Goal: Task Accomplishment & Management: Use online tool/utility

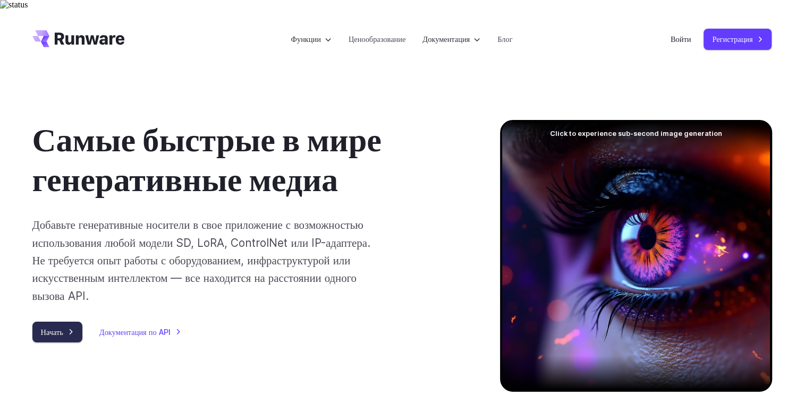
click at [59, 325] on link "Начать" at bounding box center [57, 332] width 50 height 21
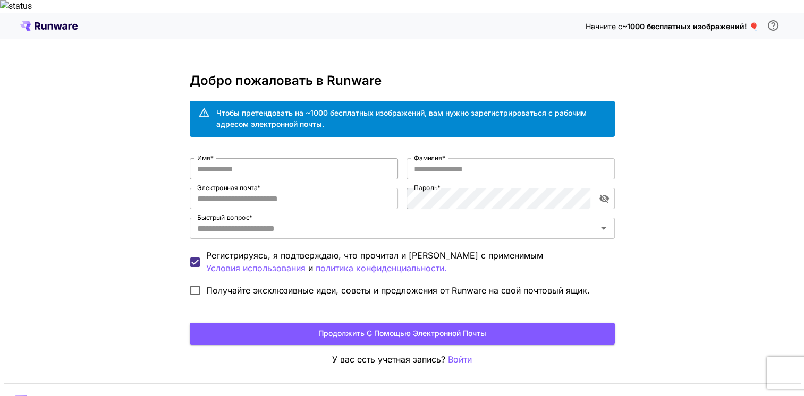
click at [264, 158] on input "Имя *" at bounding box center [294, 168] width 208 height 21
type input "*"
type input "*****"
click at [429, 158] on input "Фамилия *" at bounding box center [510, 168] width 208 height 21
type input "*"
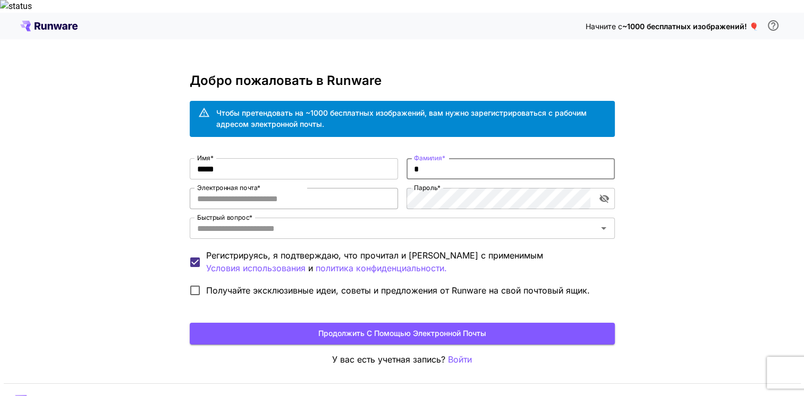
click at [344, 188] on input "Электронная почта *" at bounding box center [294, 198] width 208 height 21
type input "**********"
click at [342, 221] on input "Быстрый вопрос *" at bounding box center [393, 228] width 401 height 15
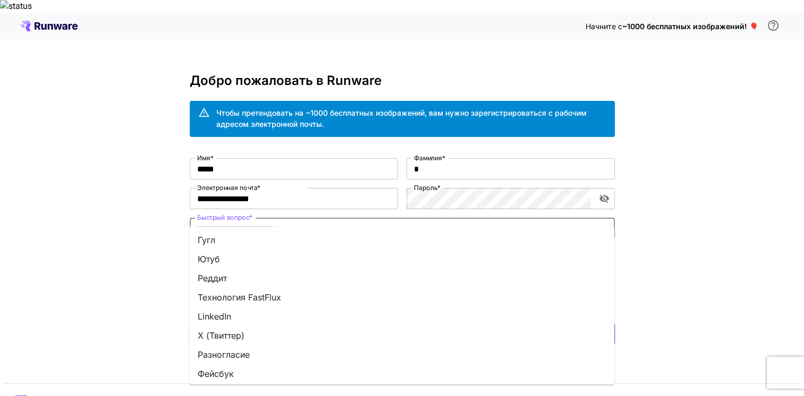
click at [217, 245] on li "Гугл" at bounding box center [401, 240] width 425 height 19
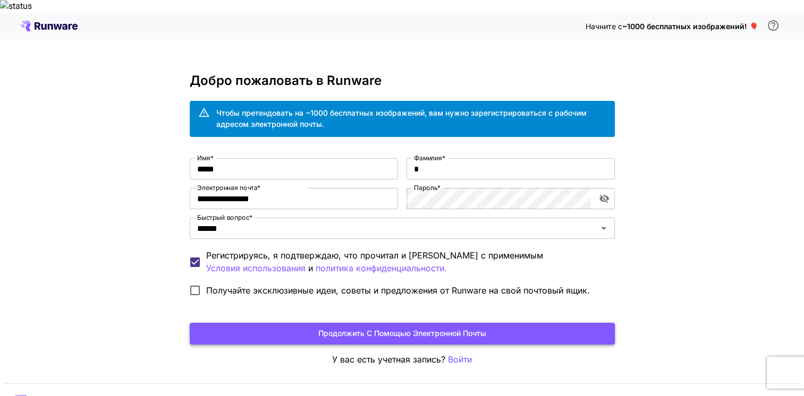
click at [419, 323] on button "Продолжить с помощью электронной почты" at bounding box center [402, 334] width 425 height 22
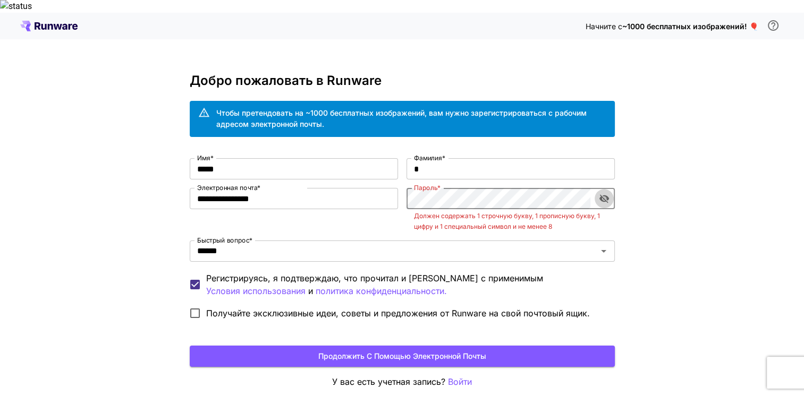
click at [601, 193] on icon "Переключение видимости пароля" at bounding box center [604, 198] width 11 height 11
click at [381, 346] on button "Продолжить с помощью электронной почты" at bounding box center [402, 357] width 425 height 22
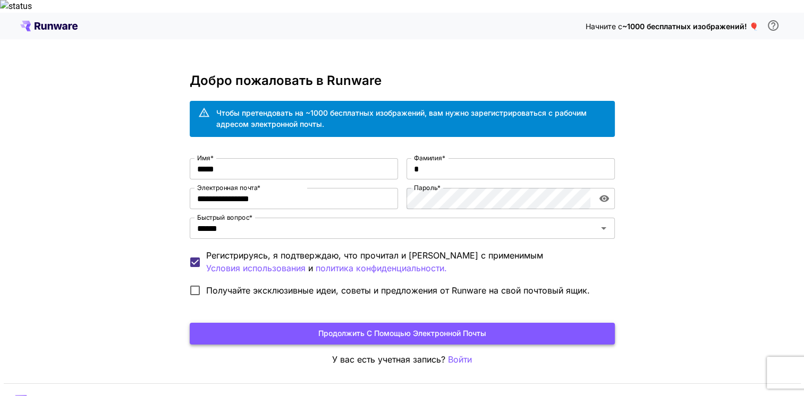
click at [425, 323] on button "Продолжить с помощью электронной почты" at bounding box center [402, 334] width 425 height 22
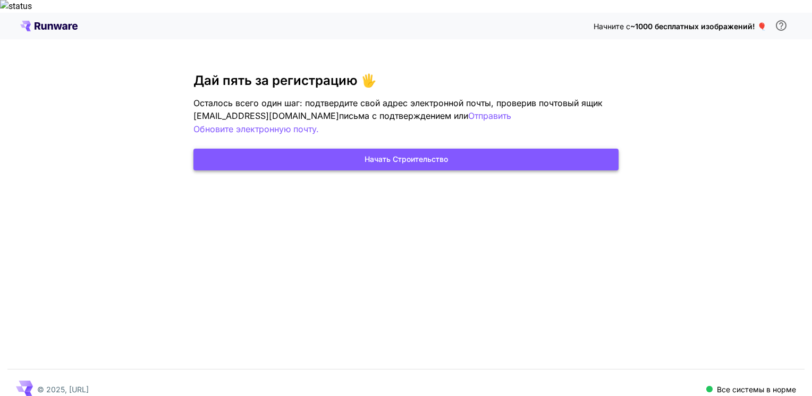
click at [411, 149] on button "Начать строительство" at bounding box center [405, 160] width 425 height 22
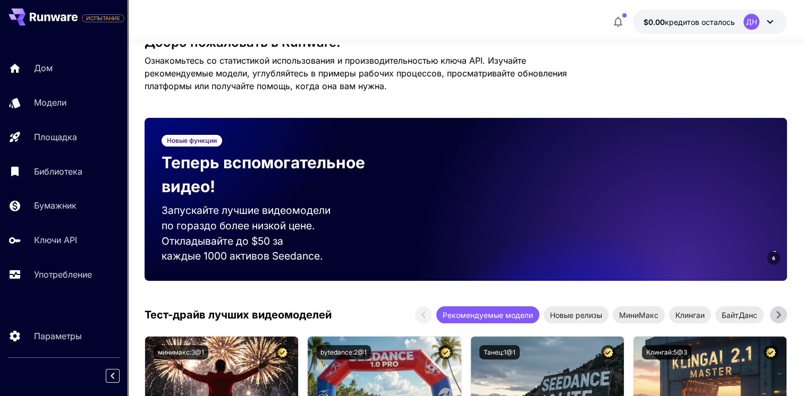
scroll to position [229, 0]
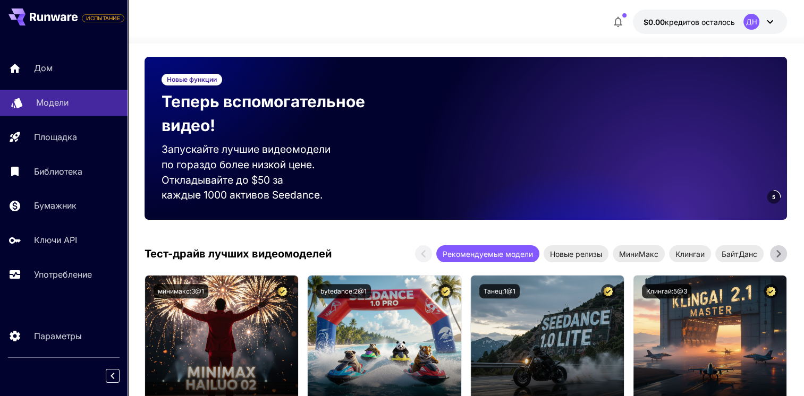
click at [59, 106] on p "Модели" at bounding box center [52, 102] width 32 height 13
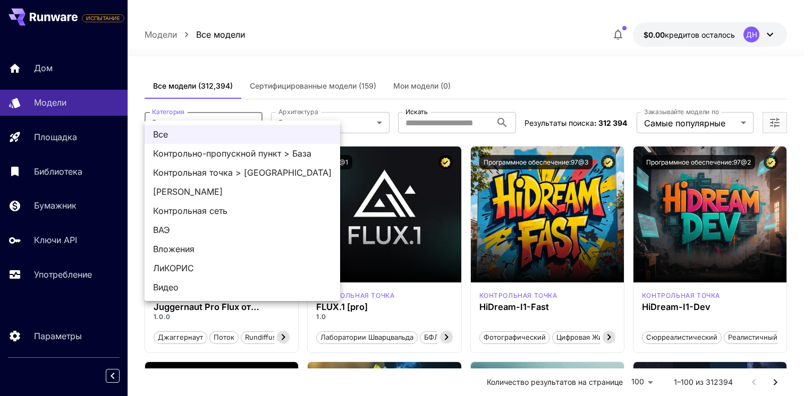
click at [372, 22] on div at bounding box center [406, 198] width 812 height 396
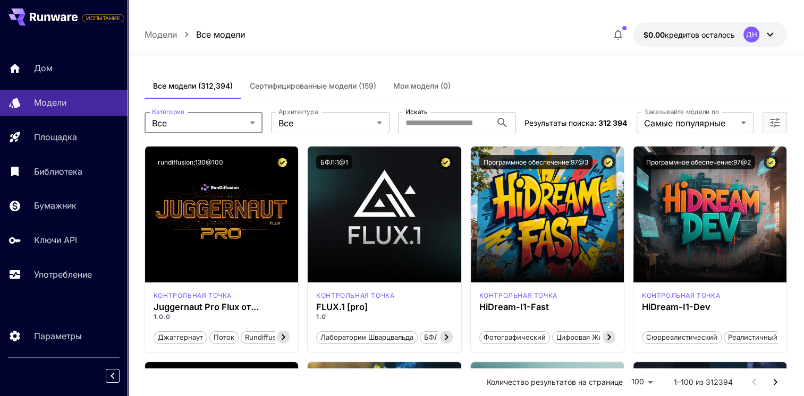
click at [321, 78] on button "Сертифицированные модели (159)" at bounding box center [312, 85] width 143 height 25
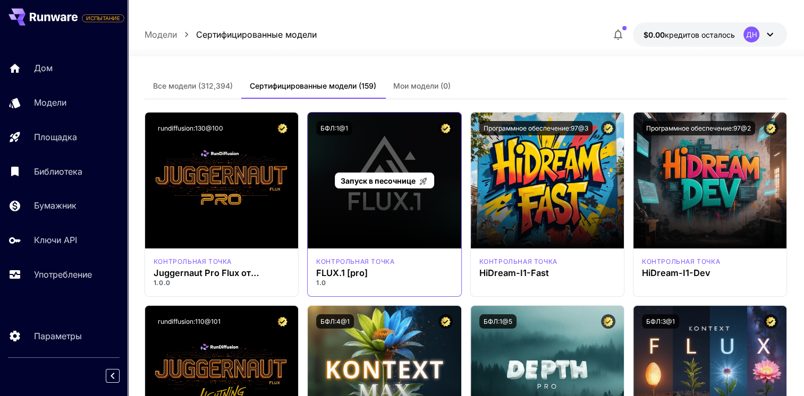
click at [387, 183] on div "Запуск в песочнице" at bounding box center [384, 181] width 153 height 136
click at [386, 175] on p "Запуск в песочнице" at bounding box center [383, 180] width 87 height 11
